Goal: Task Accomplishment & Management: Manage account settings

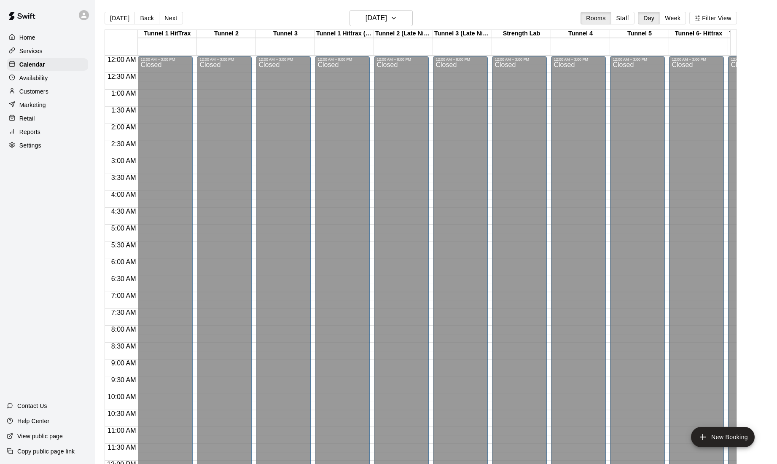
scroll to position [367, 0]
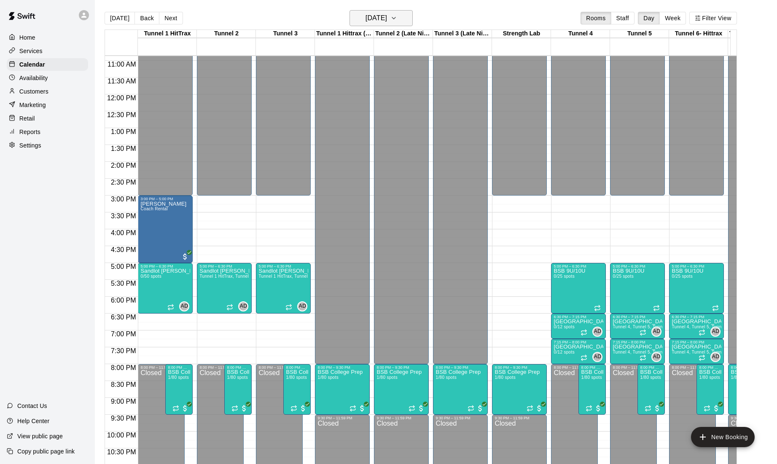
click at [379, 21] on h6 "[DATE]" at bounding box center [377, 18] width 22 height 12
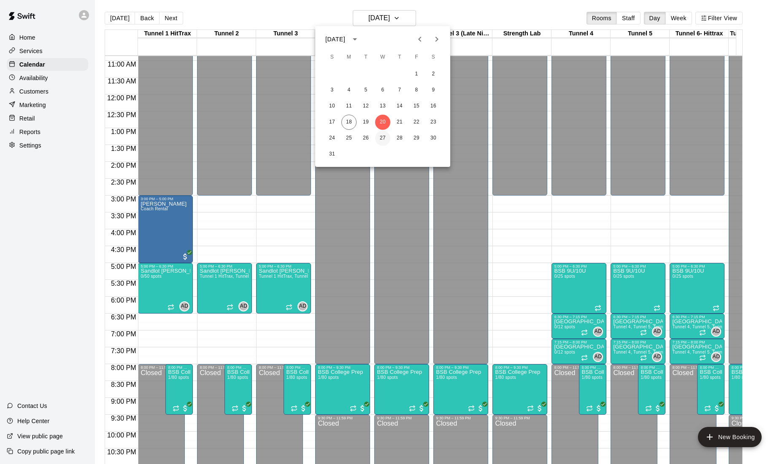
click at [382, 139] on button "27" at bounding box center [382, 138] width 15 height 15
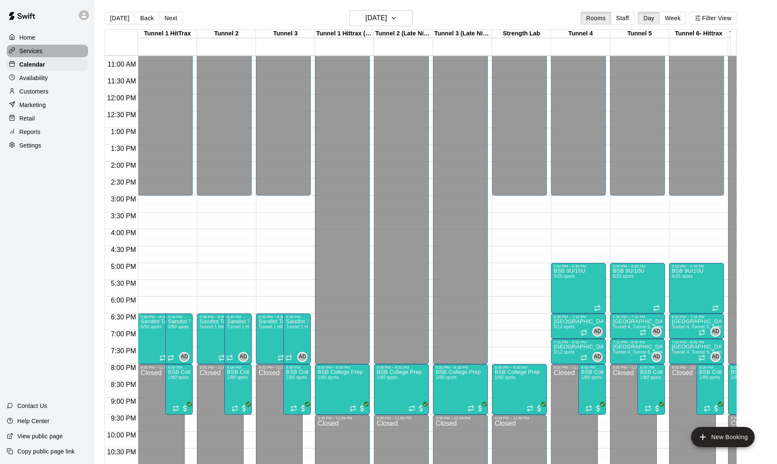
click at [37, 54] on p "Services" at bounding box center [30, 51] width 23 height 8
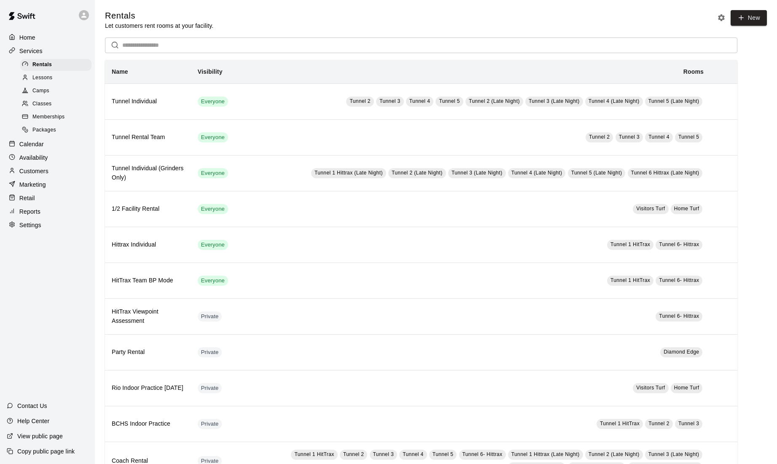
click at [63, 121] on span "Memberships" at bounding box center [48, 117] width 32 height 8
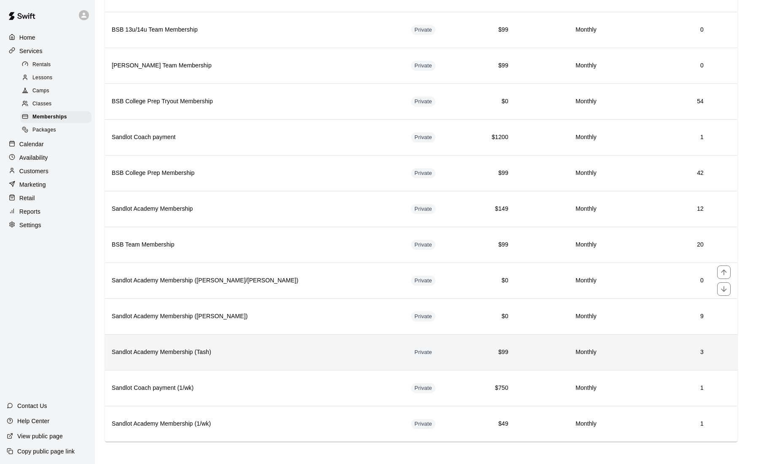
scroll to position [361, 0]
click at [269, 348] on h6 "Sandlot Academy Membership (Tash)" at bounding box center [255, 351] width 286 height 9
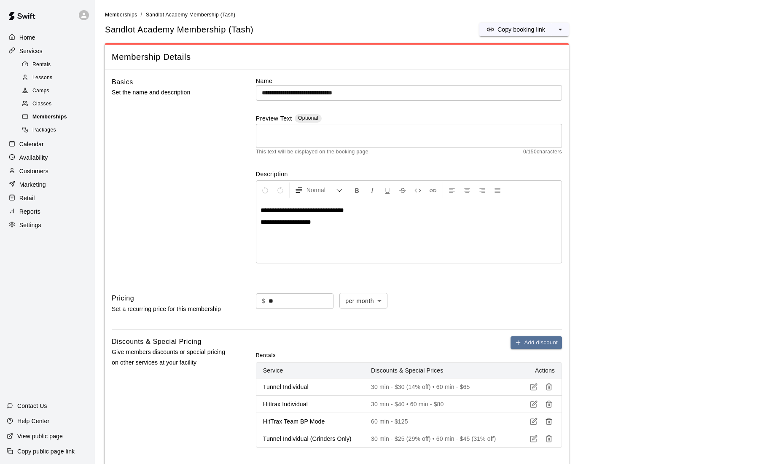
click at [54, 119] on span "Memberships" at bounding box center [49, 117] width 35 height 8
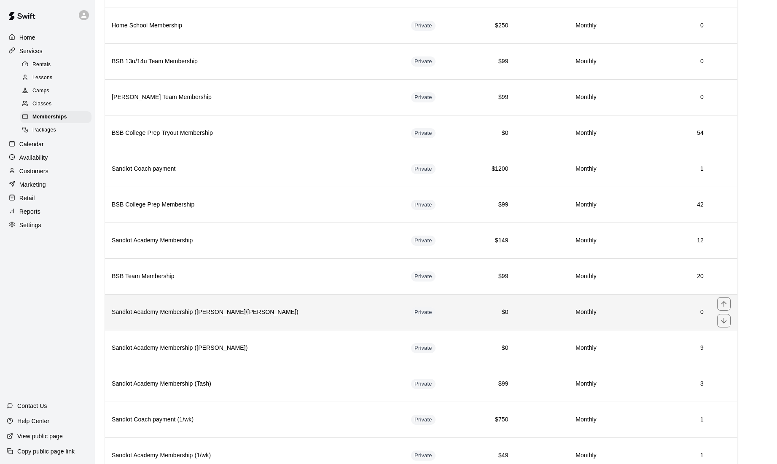
scroll to position [361, 0]
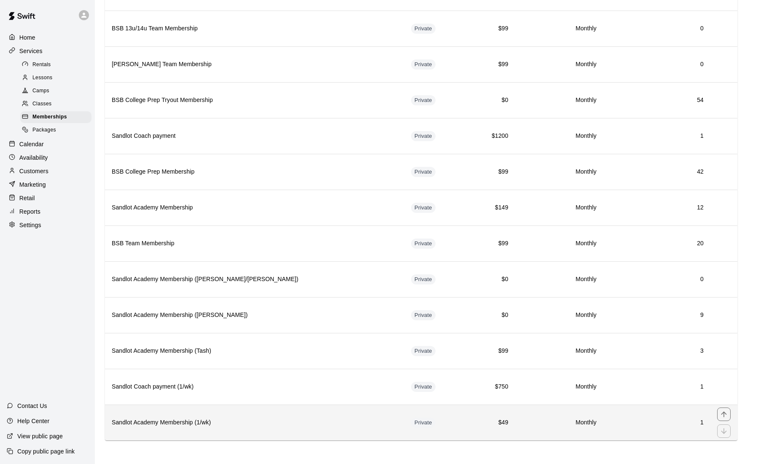
click at [281, 423] on h6 "Sandlot Academy Membership (1/wk)" at bounding box center [255, 422] width 286 height 9
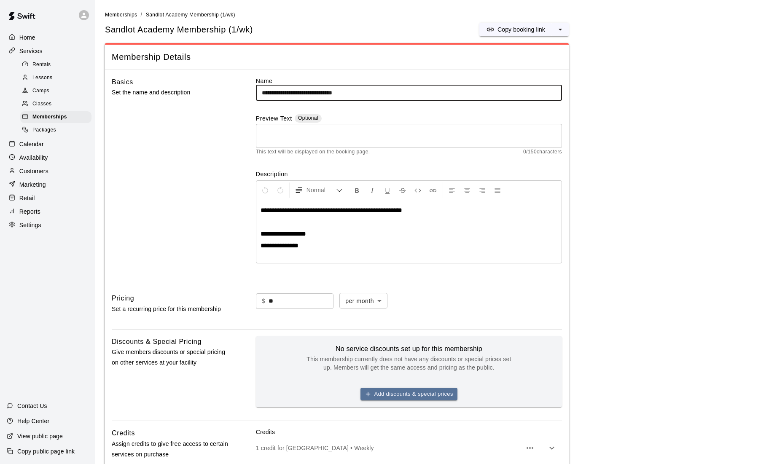
click at [355, 93] on input "**********" at bounding box center [409, 93] width 306 height 16
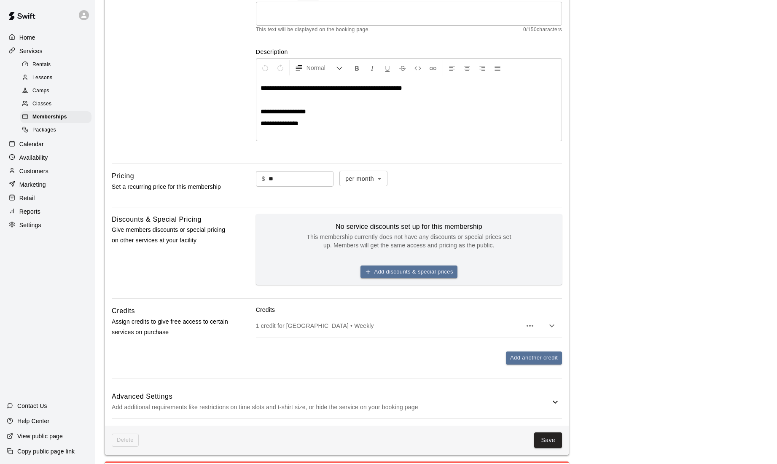
scroll to position [127, 0]
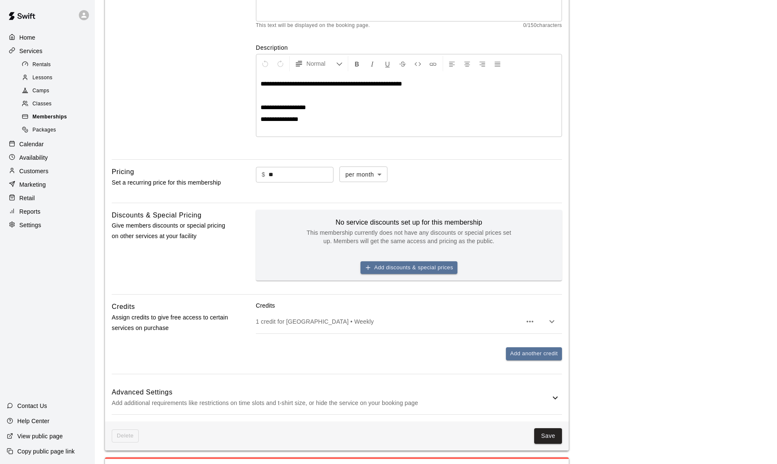
click at [40, 121] on span "Memberships" at bounding box center [49, 117] width 35 height 8
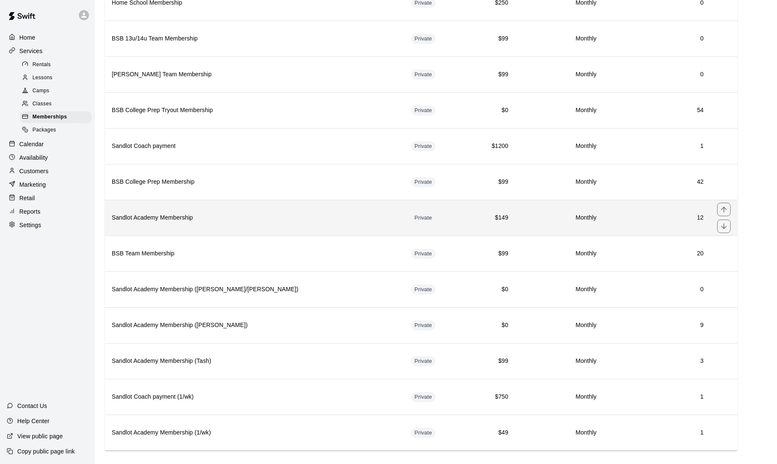
scroll to position [361, 0]
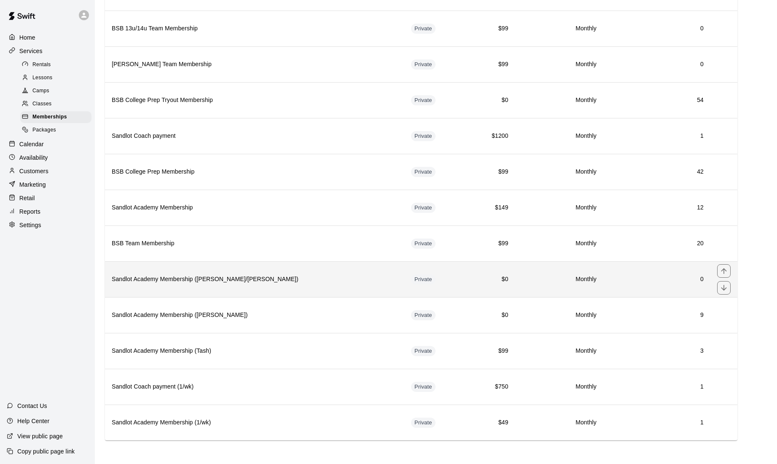
click at [308, 287] on th "Sandlot Academy Membership ([PERSON_NAME]/[PERSON_NAME])" at bounding box center [255, 280] width 300 height 36
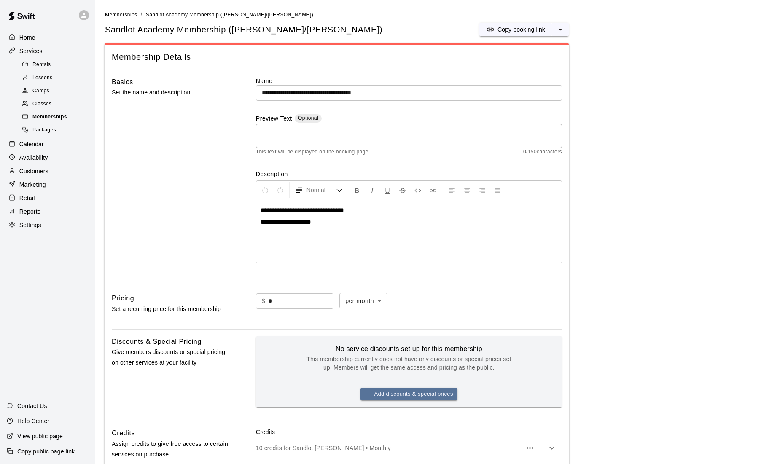
click at [49, 116] on div "Memberships" at bounding box center [55, 117] width 71 height 12
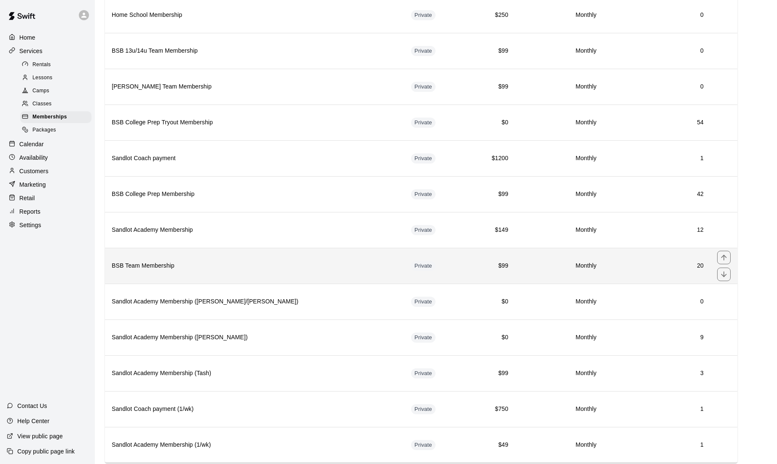
scroll to position [361, 0]
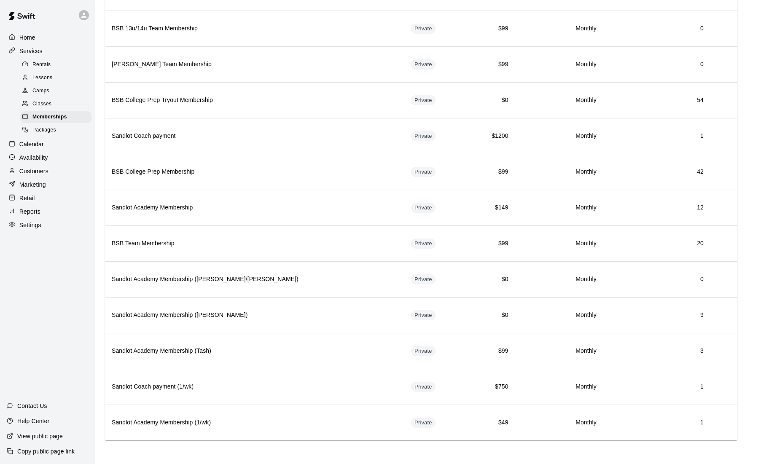
click at [42, 148] on p "Calendar" at bounding box center [31, 144] width 24 height 8
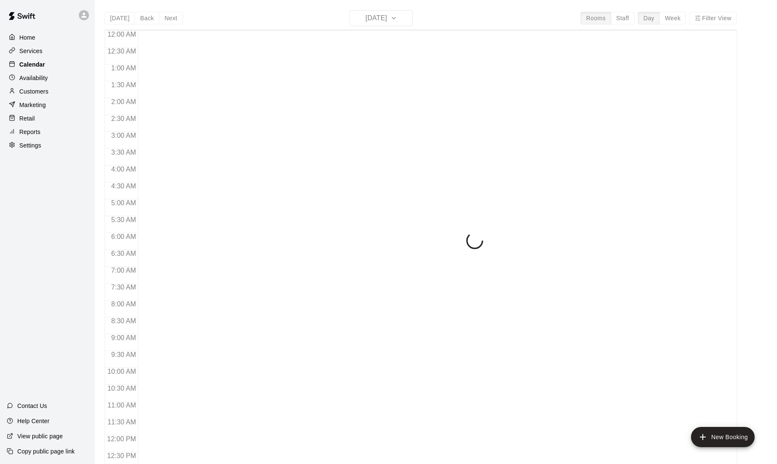
scroll to position [367, 0]
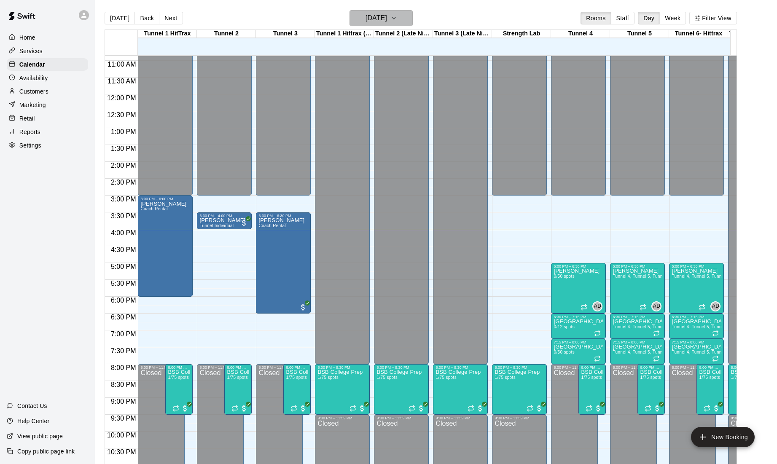
click at [370, 10] on button "[DATE]" at bounding box center [381, 18] width 63 height 16
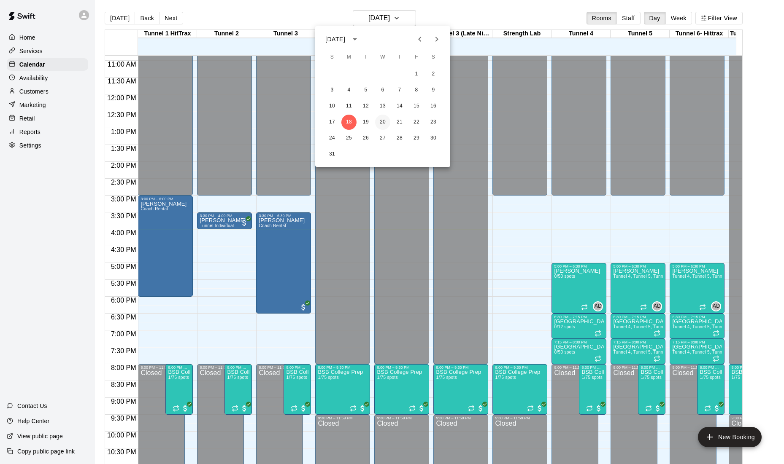
click at [386, 119] on button "20" at bounding box center [382, 122] width 15 height 15
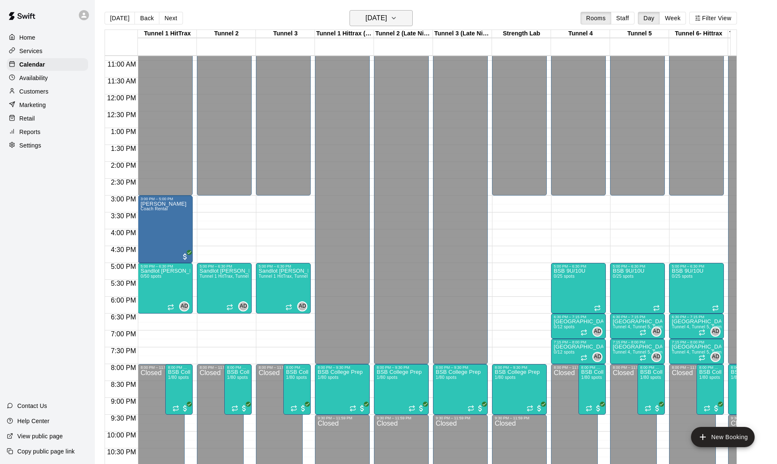
click at [377, 19] on h6 "[DATE]" at bounding box center [377, 18] width 22 height 12
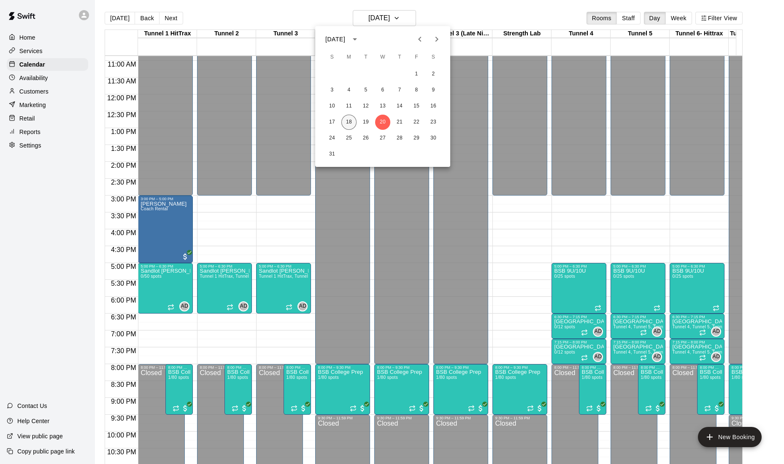
click at [349, 121] on button "18" at bounding box center [348, 122] width 15 height 15
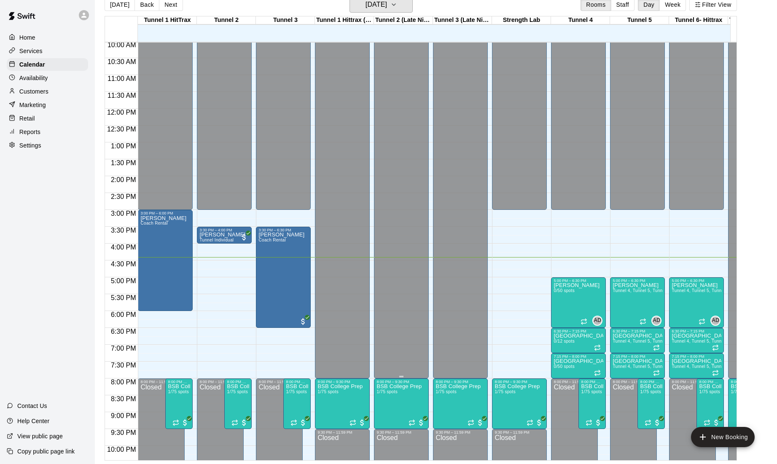
scroll to position [315, 0]
